Goal: Task Accomplishment & Management: Use online tool/utility

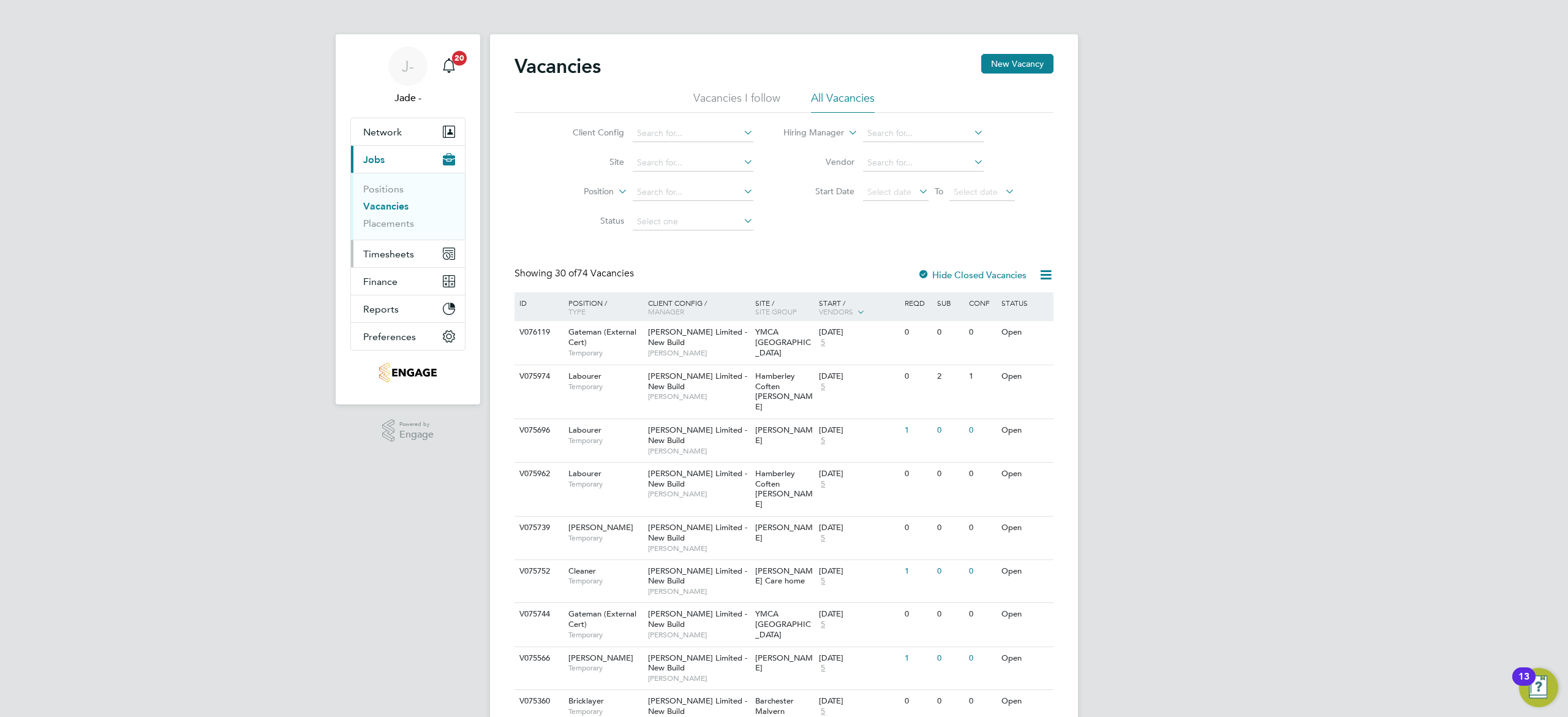
click at [390, 257] on span "Timesheets" at bounding box center [388, 254] width 51 height 12
click at [401, 219] on link "Timesheets" at bounding box center [388, 217] width 51 height 12
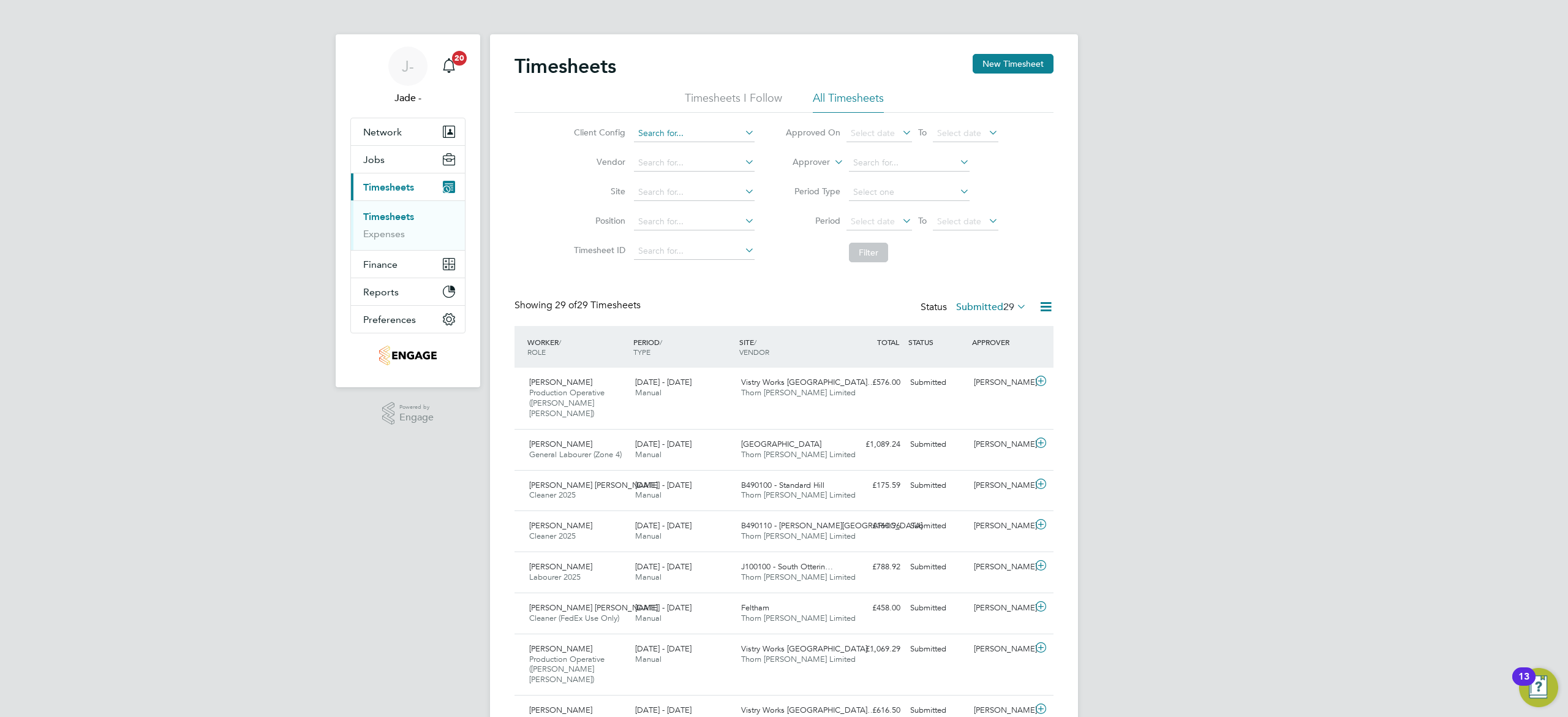
click at [656, 140] on input at bounding box center [695, 133] width 121 height 17
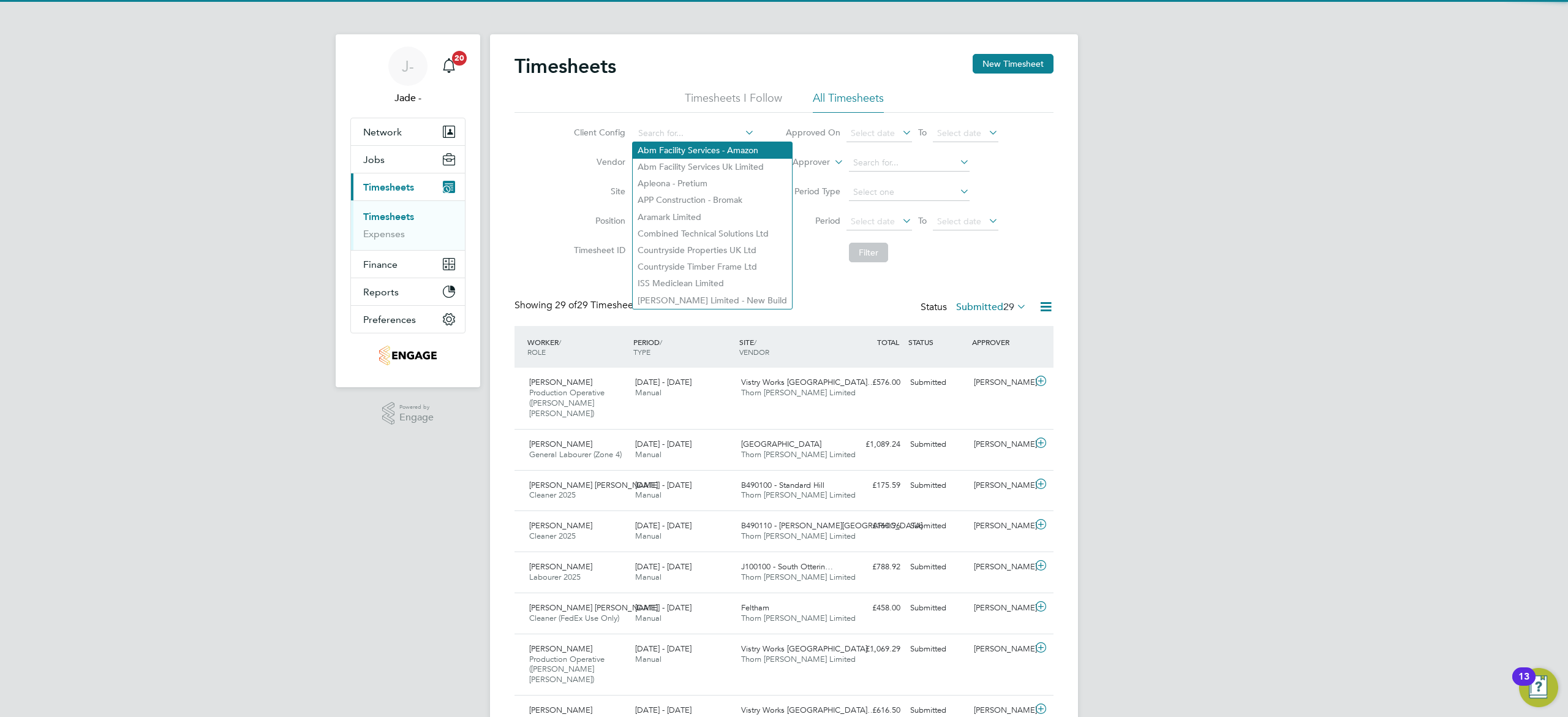
click at [690, 151] on li "Abm Facility Services - Amazon" at bounding box center [712, 150] width 159 height 16
type input "Abm Facility Services - Amazon"
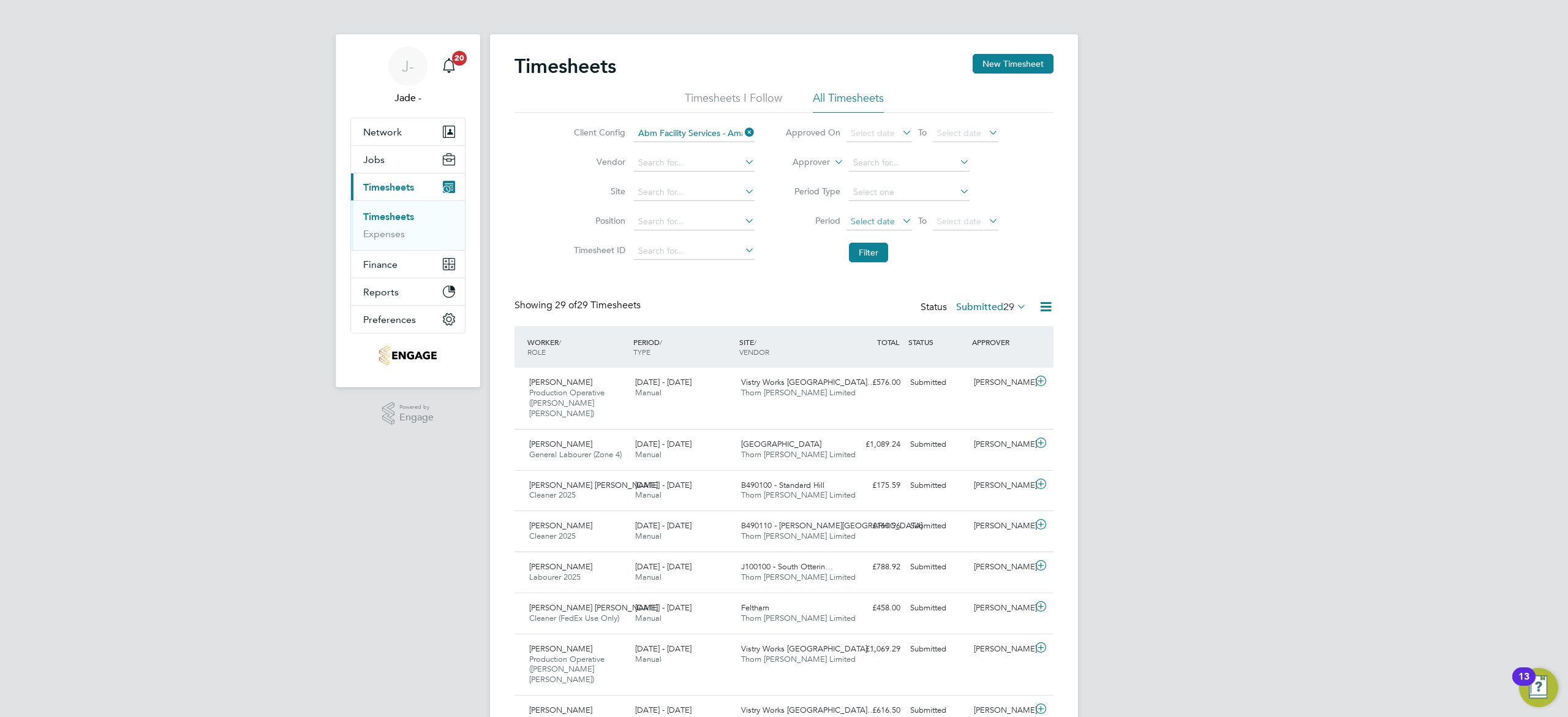
click at [868, 220] on span "Select date" at bounding box center [873, 221] width 44 height 12
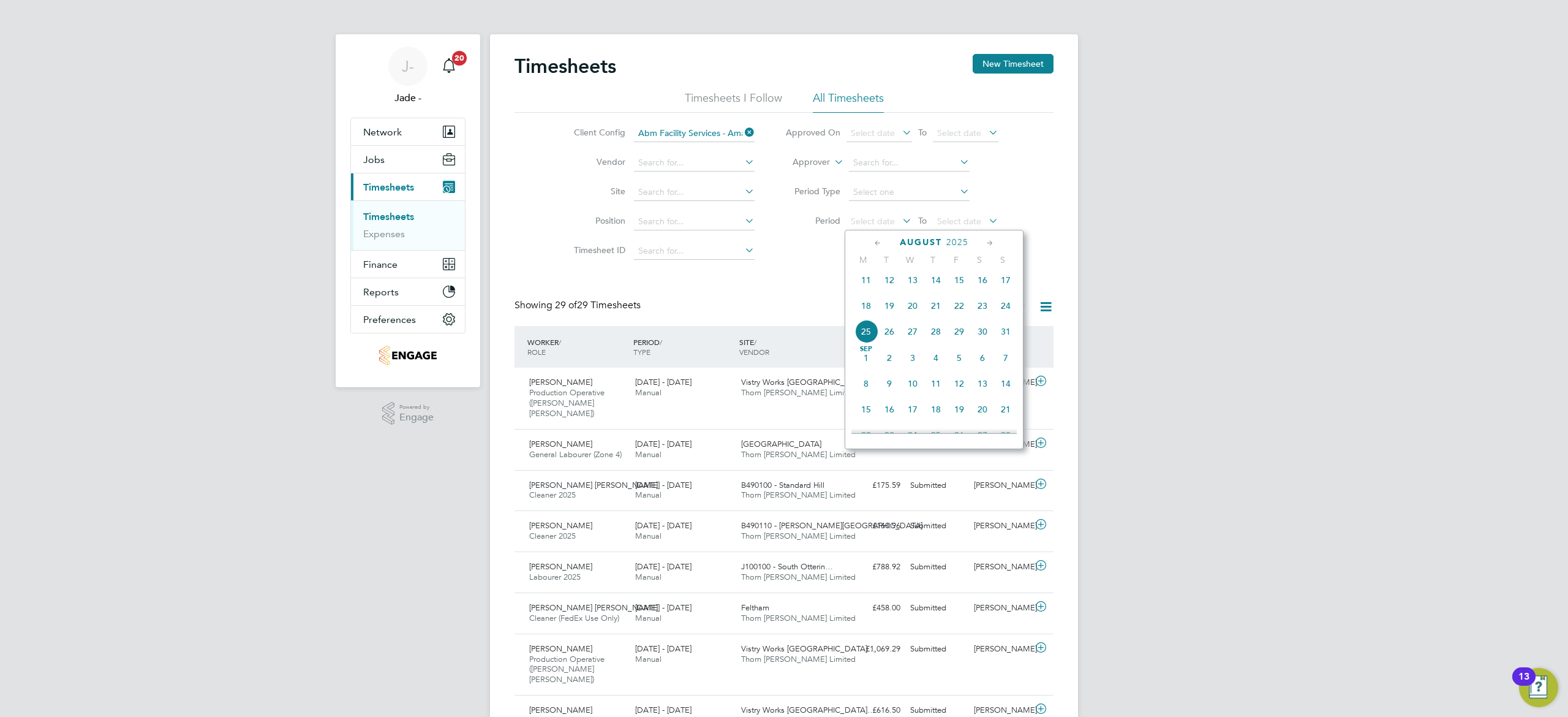
click at [985, 285] on span "16" at bounding box center [982, 280] width 23 height 23
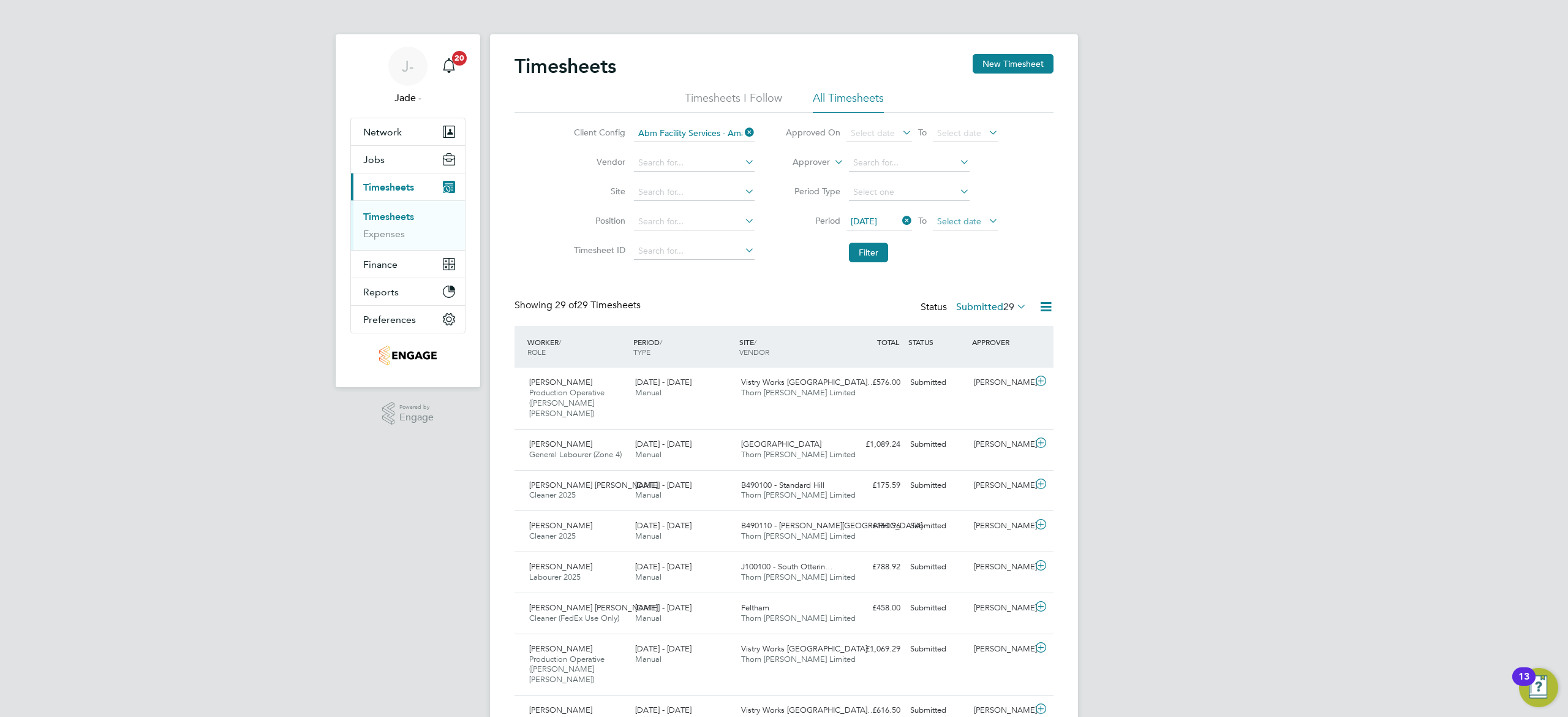
click at [972, 221] on span "Select date" at bounding box center [959, 221] width 44 height 12
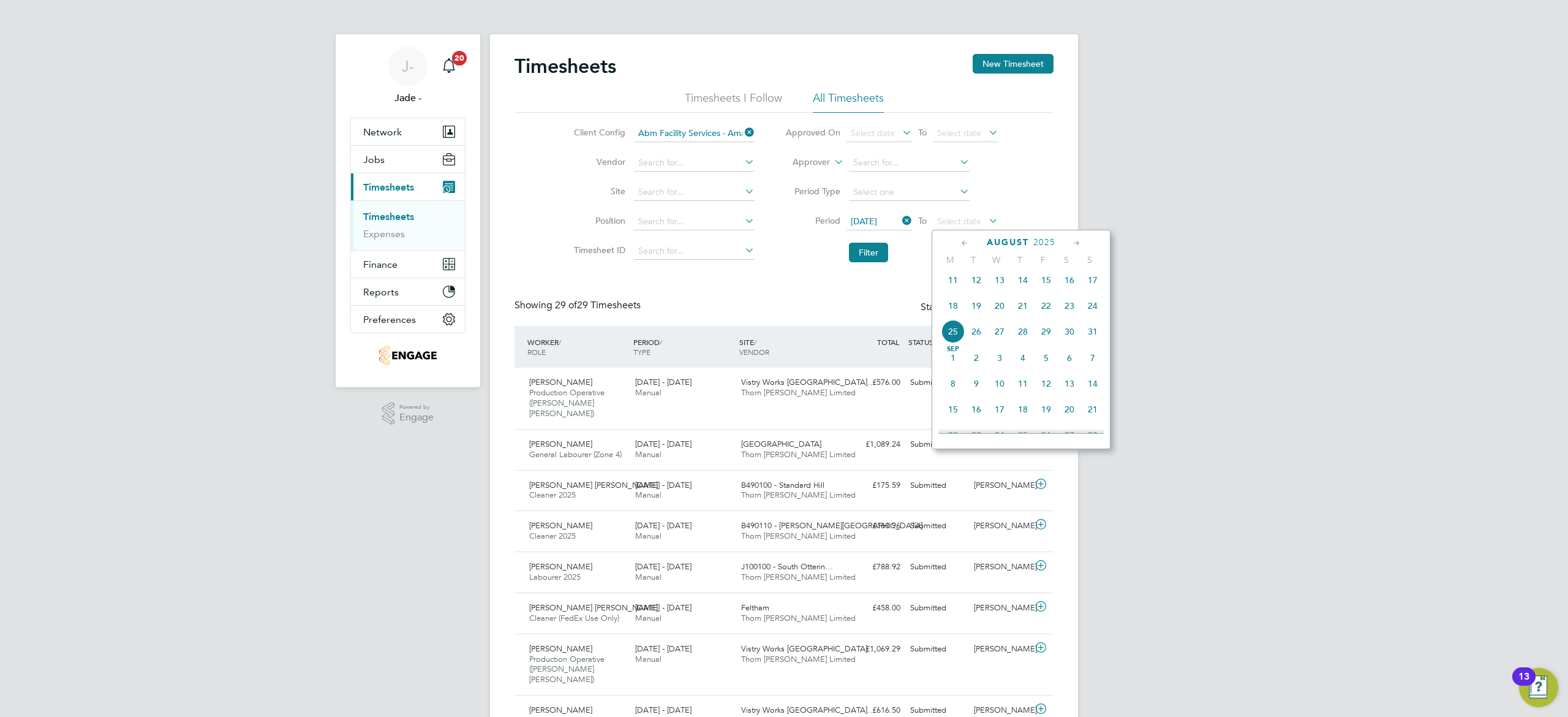
click at [1049, 313] on span "22" at bounding box center [1047, 306] width 23 height 23
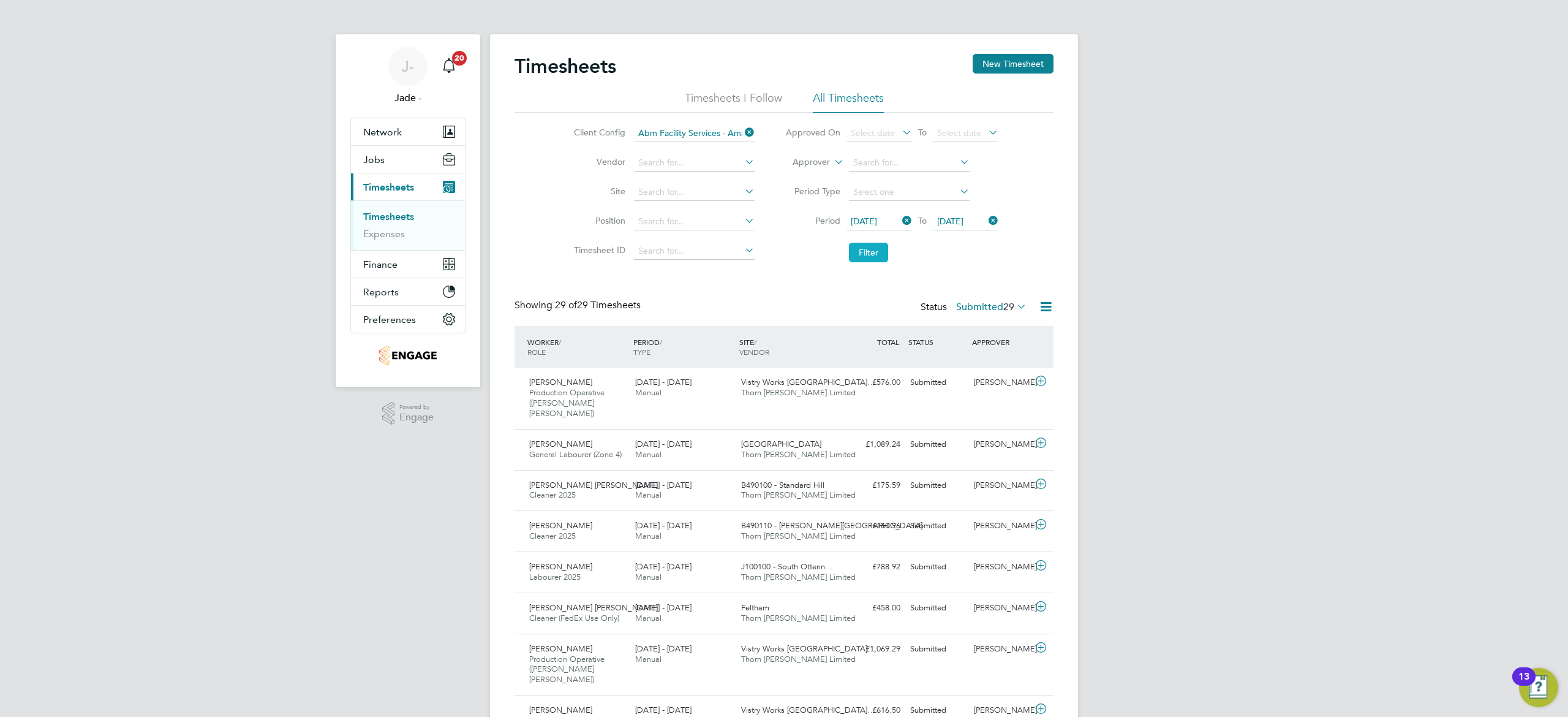
click at [870, 251] on button "Filter" at bounding box center [868, 252] width 39 height 19
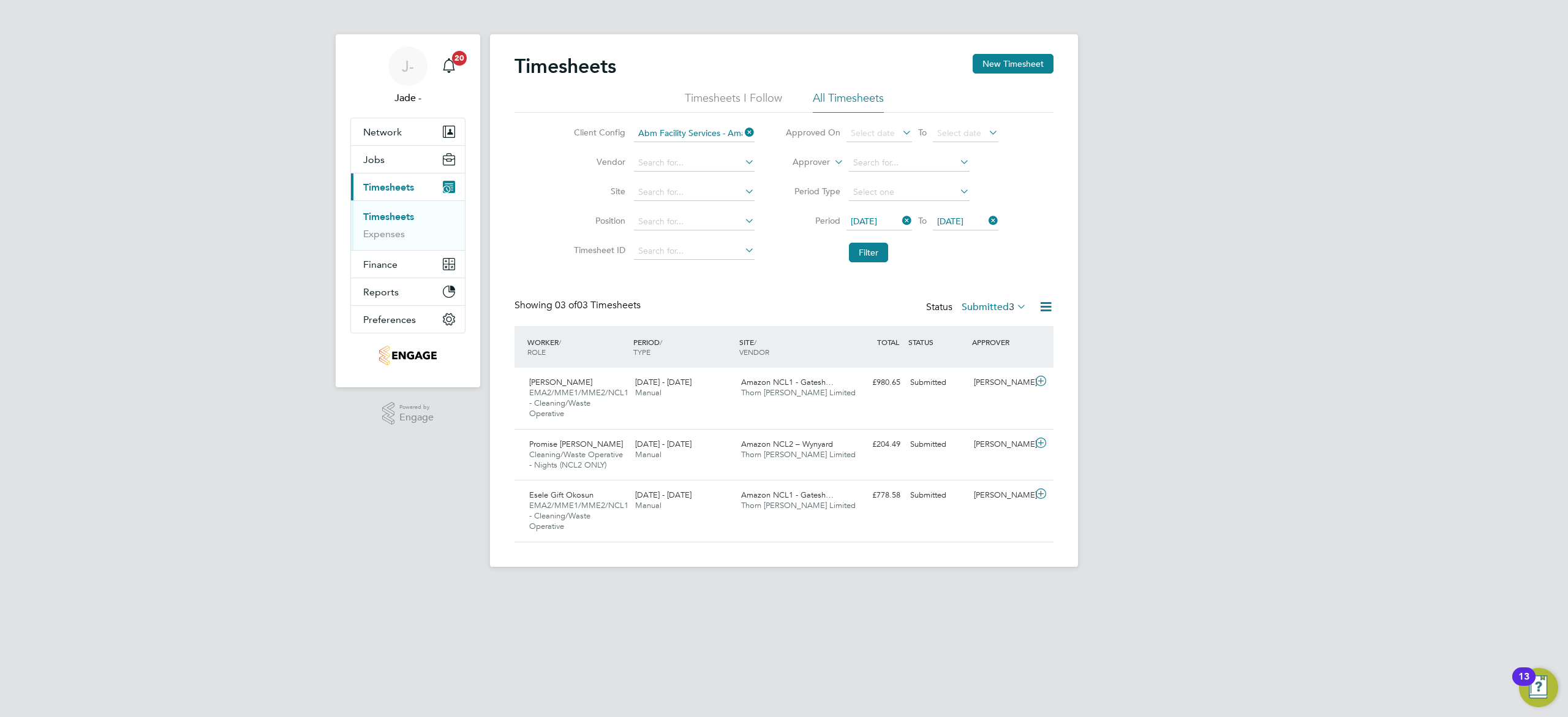
click at [991, 304] on label "Submitted 3" at bounding box center [994, 307] width 65 height 12
click at [716, 136] on input at bounding box center [695, 133] width 121 height 17
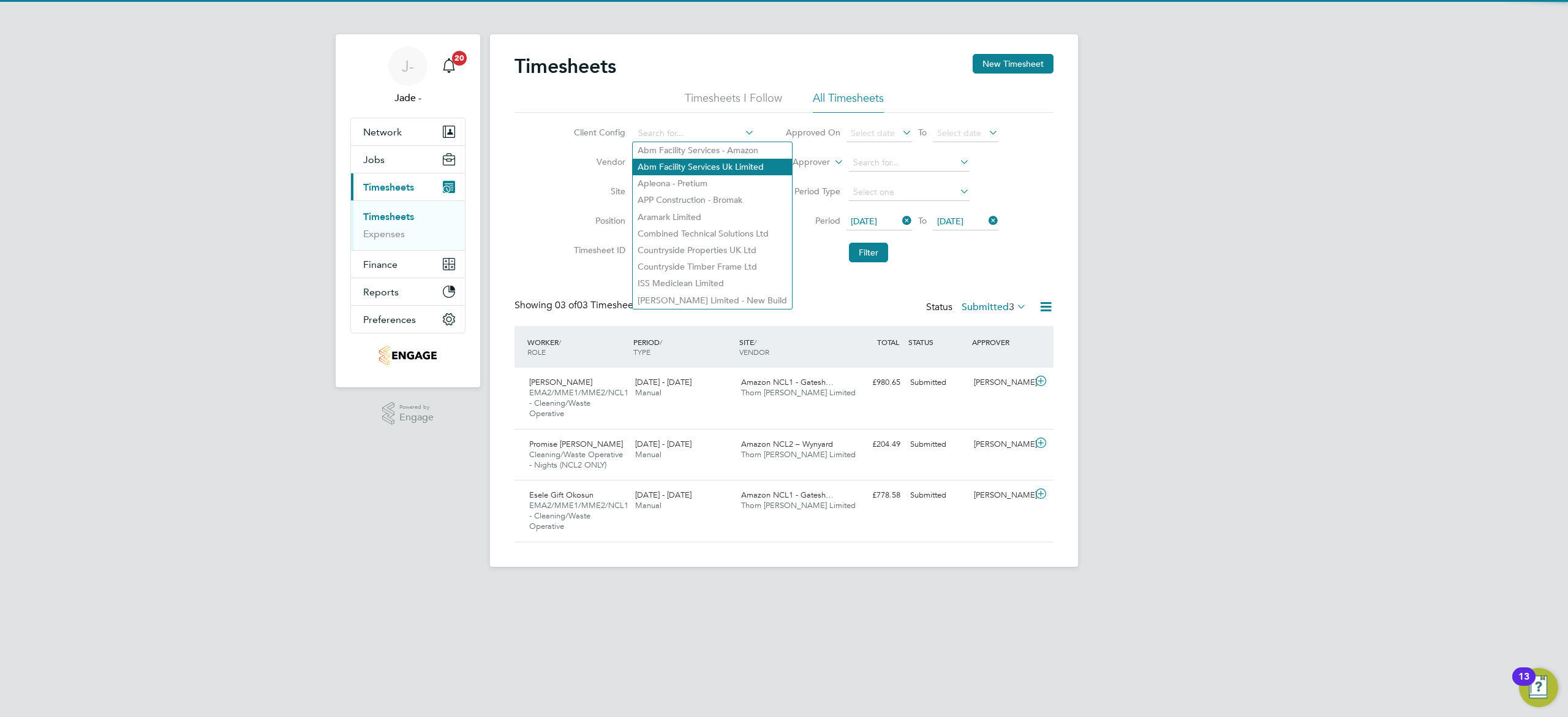
click at [709, 164] on li "Abm Facility Services Uk Limited" at bounding box center [712, 167] width 159 height 16
type input "Abm Facility Services Uk Limited"
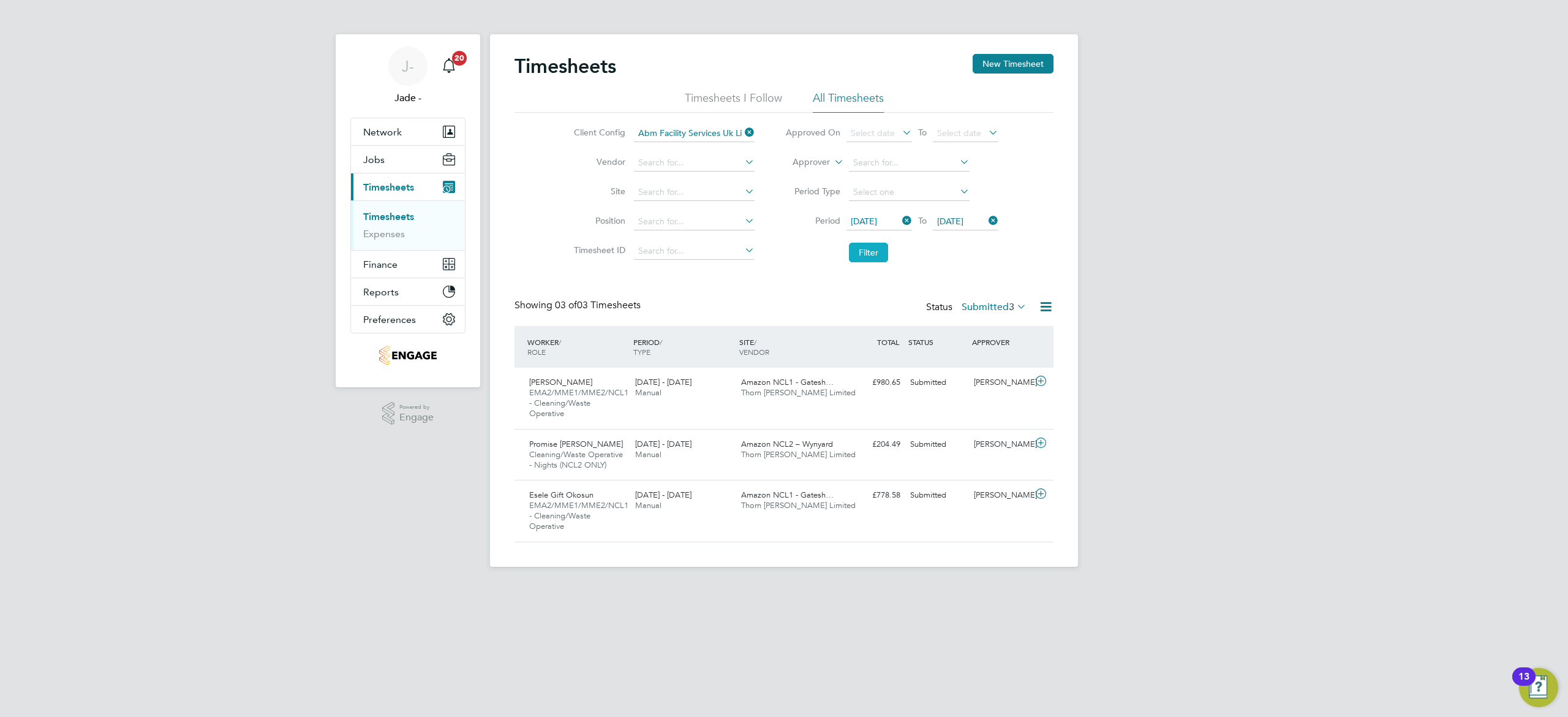
click at [870, 254] on button "Filter" at bounding box center [868, 252] width 39 height 19
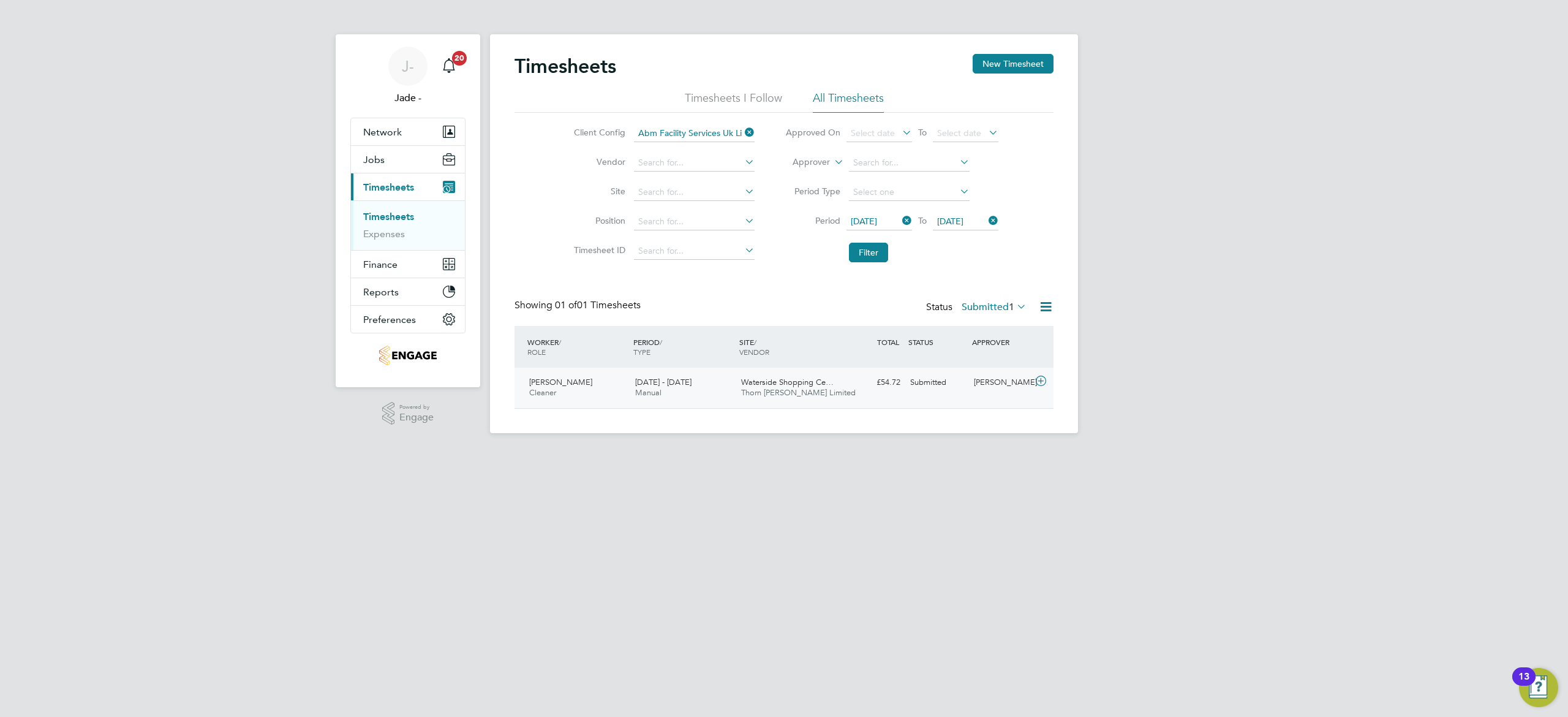
click at [782, 394] on span "Thorn [PERSON_NAME] Limited" at bounding box center [798, 392] width 115 height 11
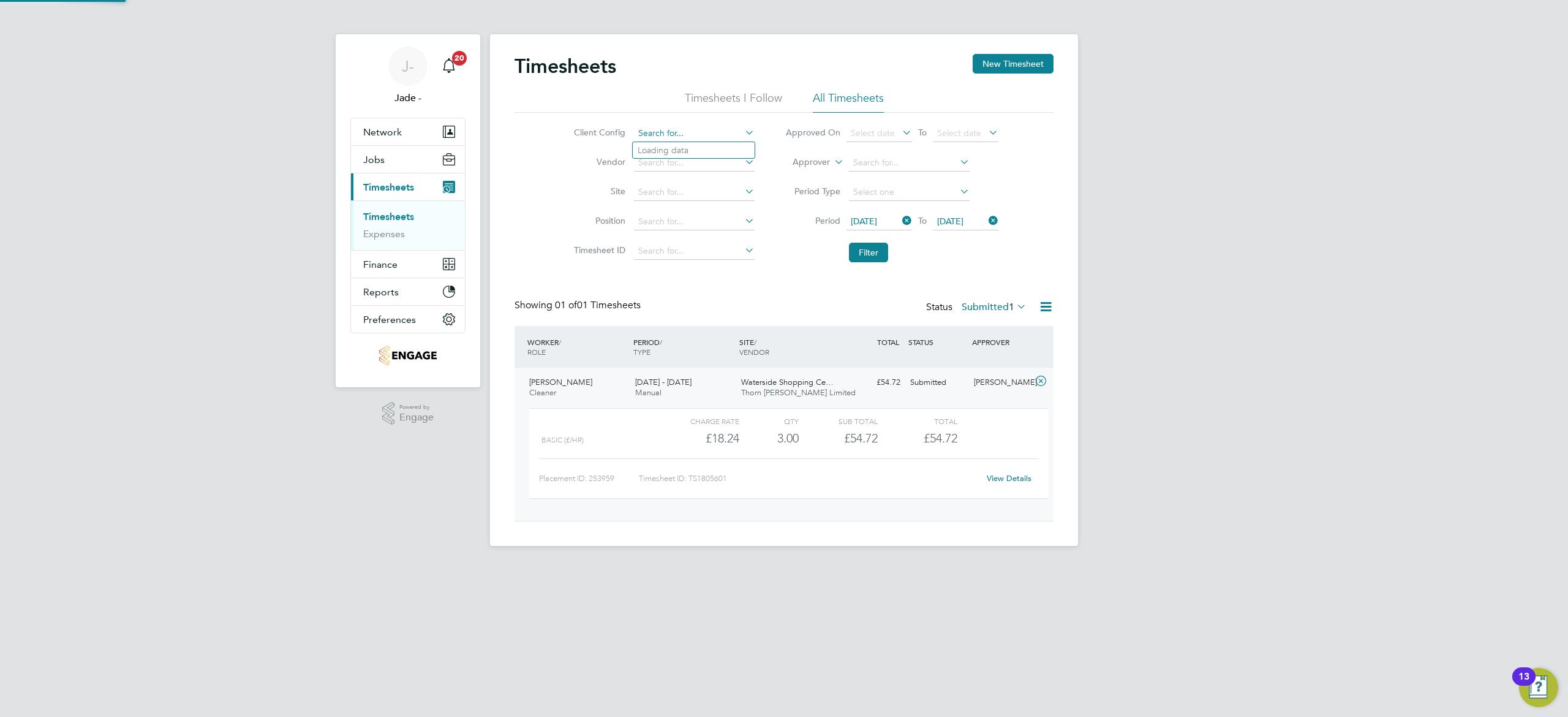
click at [697, 132] on input at bounding box center [695, 133] width 121 height 17
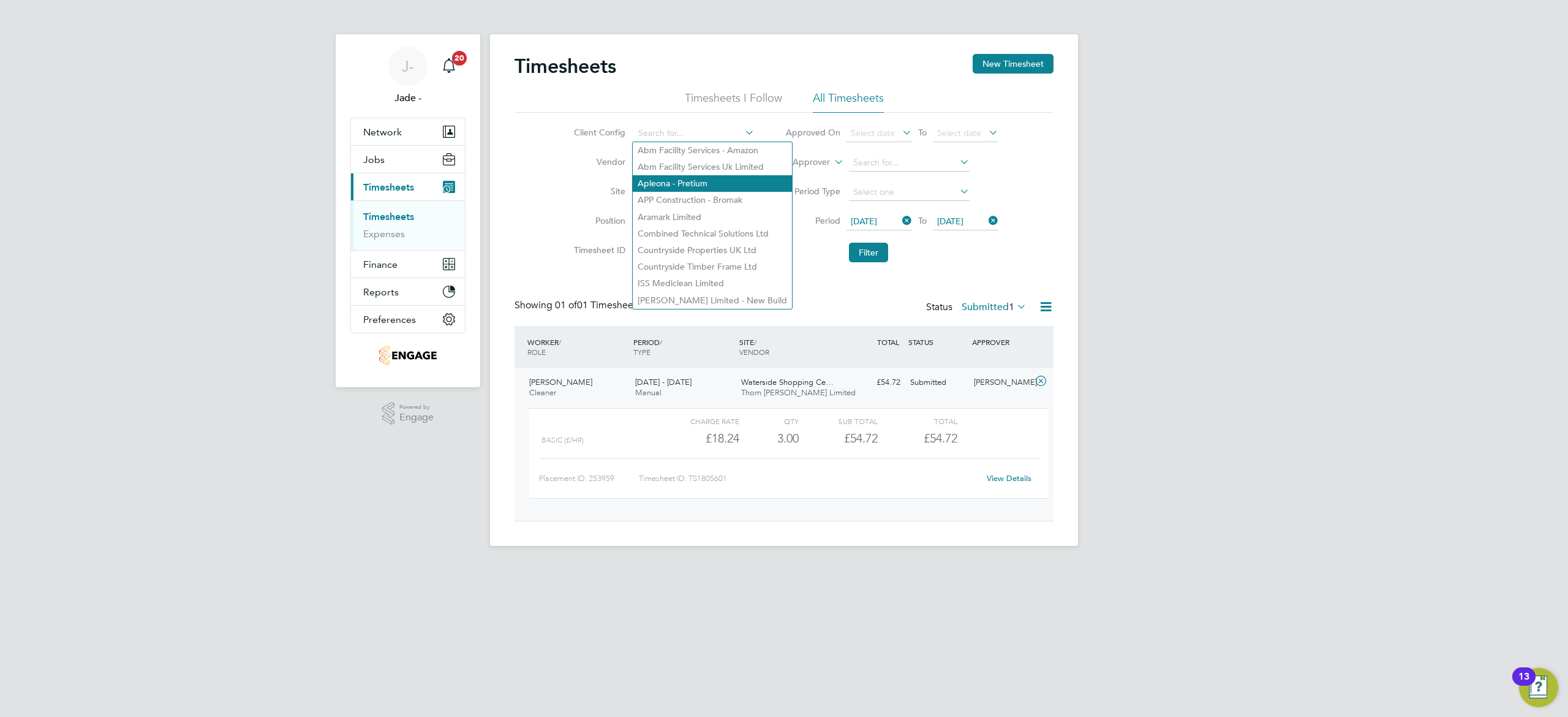
click at [721, 179] on li "Apleona - Pretium" at bounding box center [712, 183] width 159 height 16
type input "Apleona - Pretium"
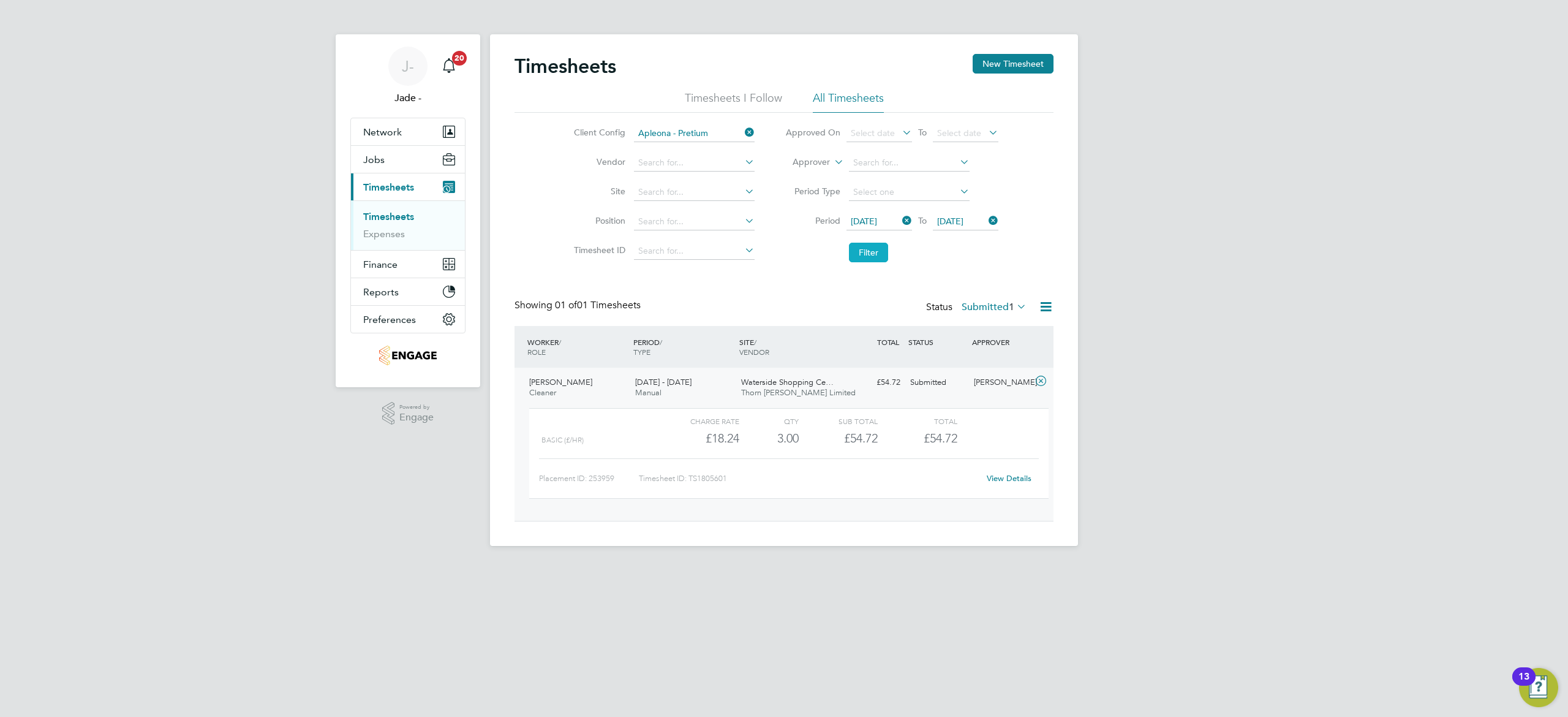
click at [880, 254] on button "Filter" at bounding box center [868, 252] width 39 height 19
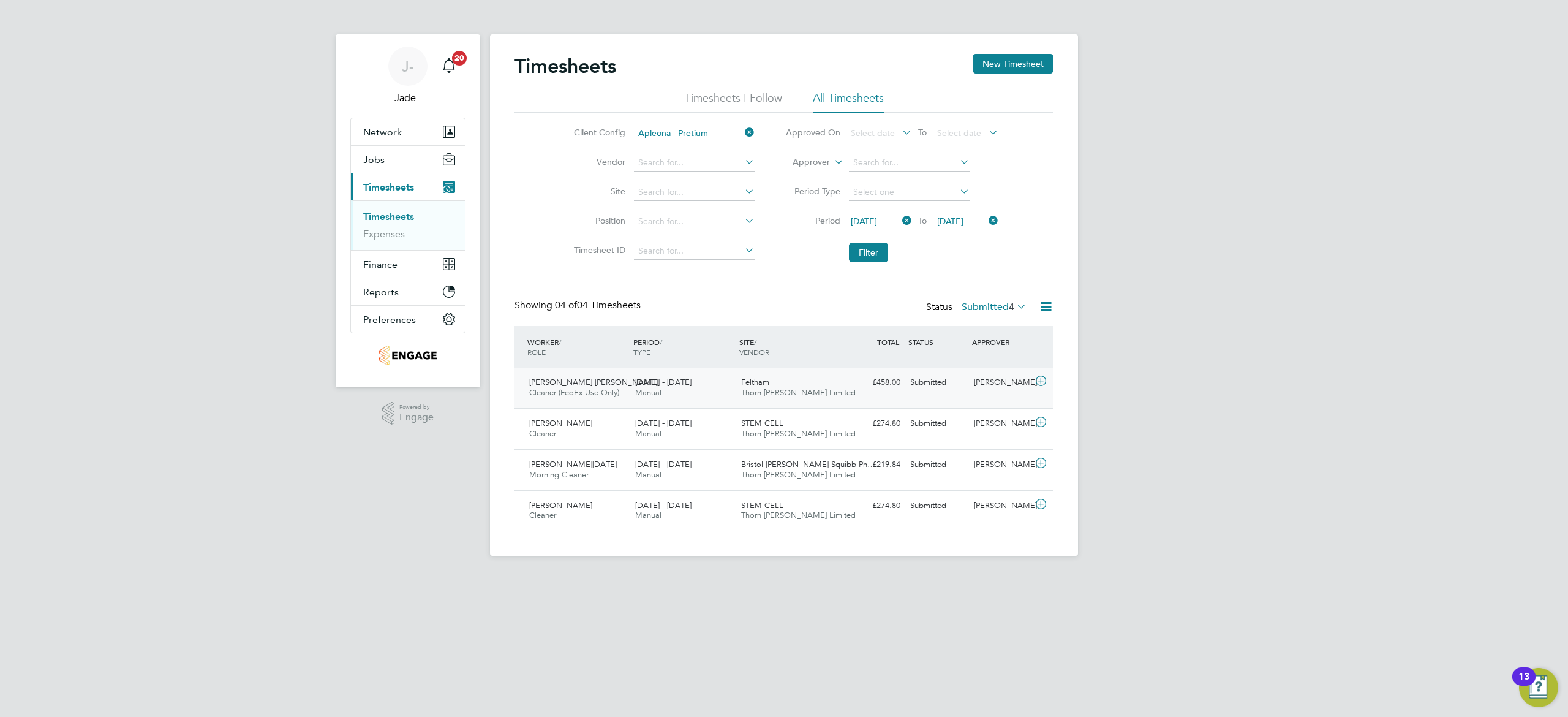
click at [826, 382] on div "Feltham Thorn [PERSON_NAME] Limited" at bounding box center [789, 388] width 106 height 31
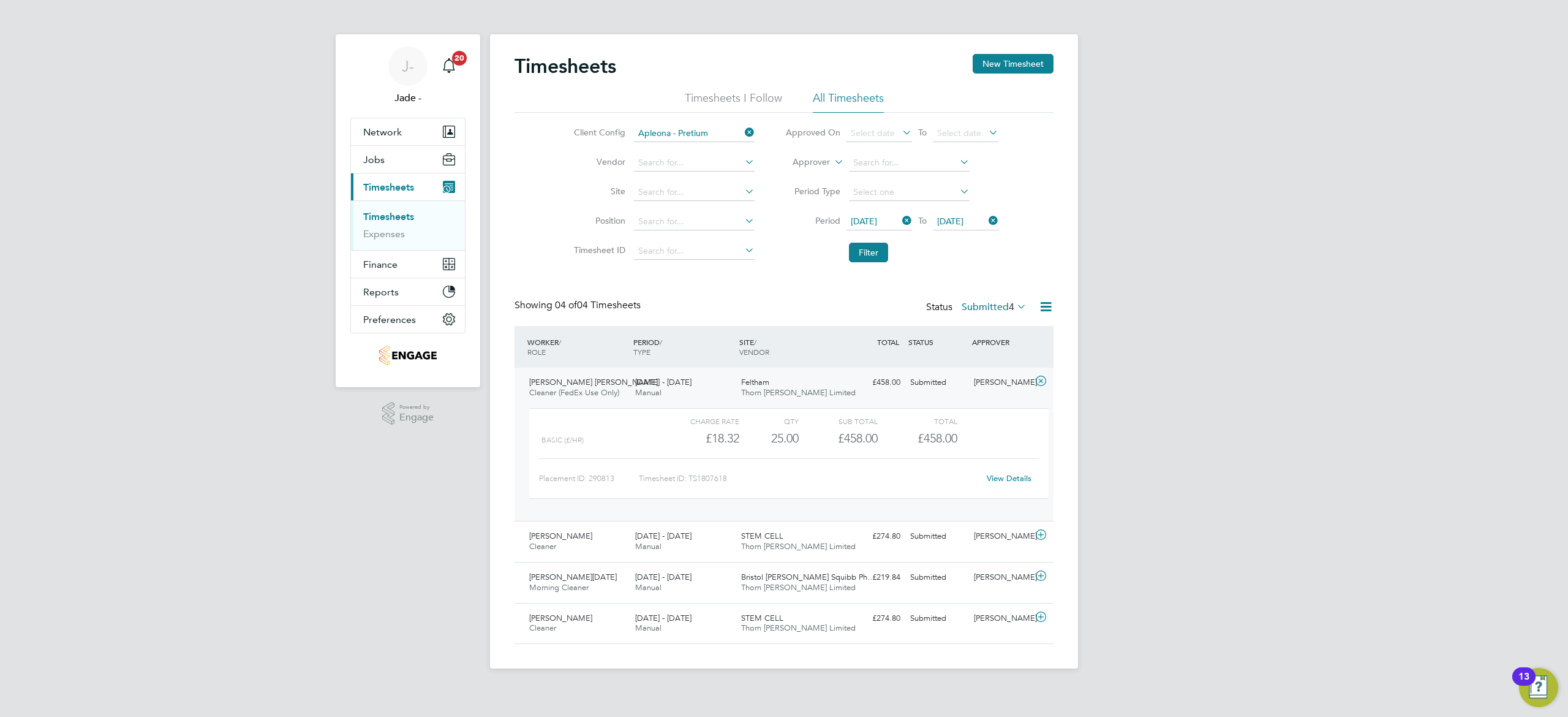
click at [826, 382] on div "Feltham Thorn [PERSON_NAME] Limited" at bounding box center [789, 388] width 106 height 31
